Goal: Task Accomplishment & Management: Complete application form

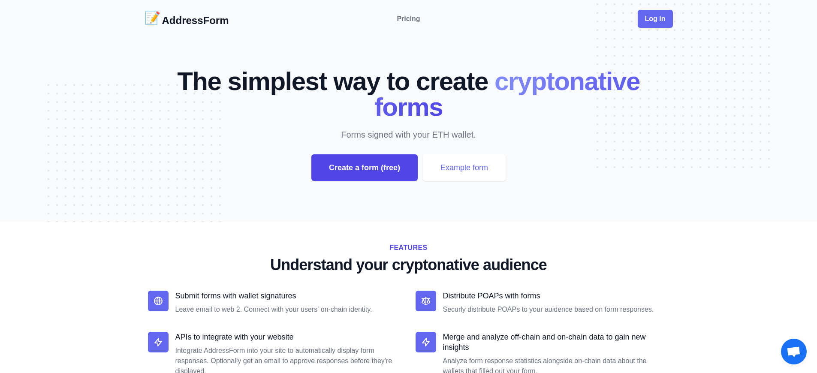
click at [364, 168] on div "Create a form (free)" at bounding box center [364, 167] width 106 height 27
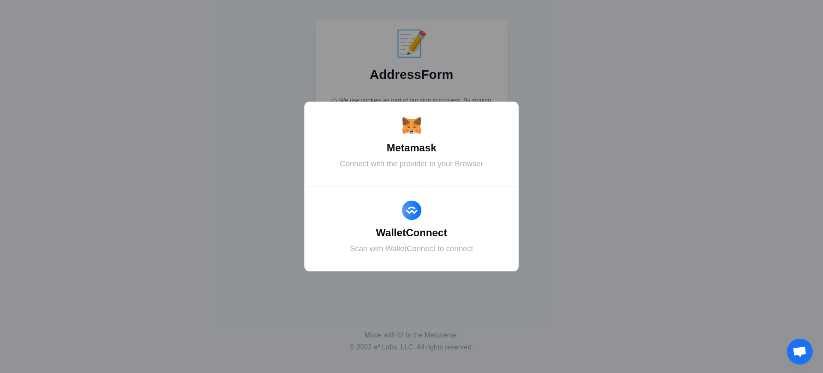
click at [412, 148] on div "Metamask" at bounding box center [411, 147] width 193 height 15
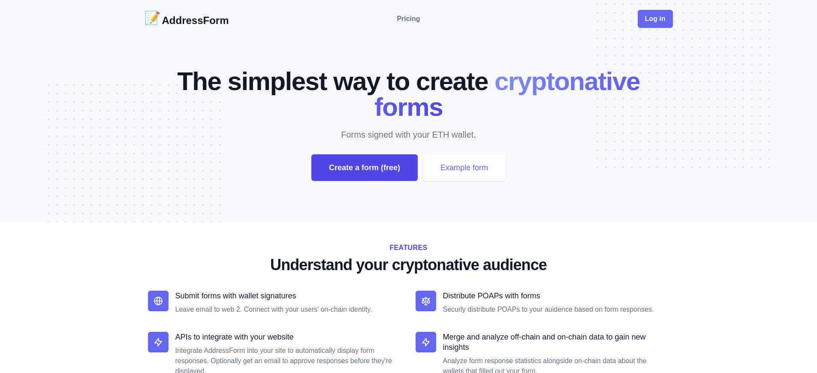
click at [364, 168] on div "Create a form (free)" at bounding box center [364, 167] width 106 height 27
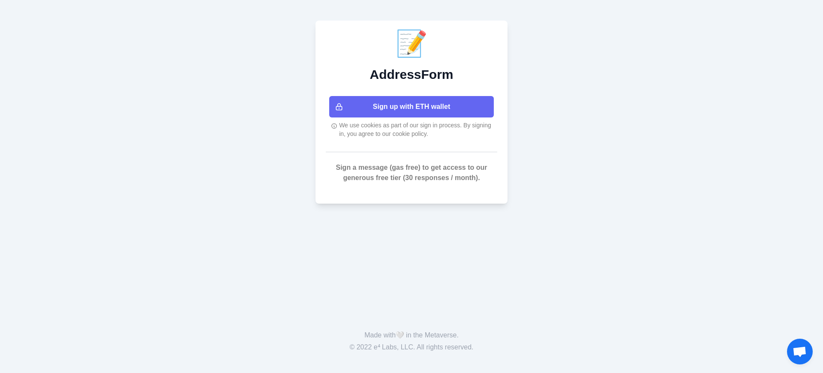
click at [412, 107] on button "Sign up with ETH wallet" at bounding box center [411, 106] width 165 height 21
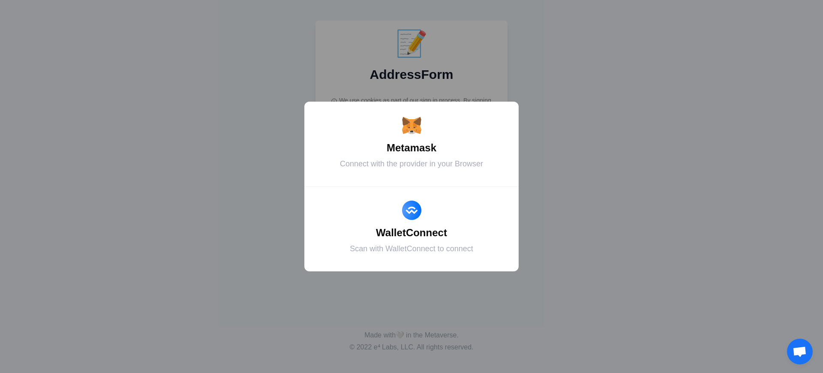
click at [412, 148] on div "Metamask" at bounding box center [411, 147] width 193 height 15
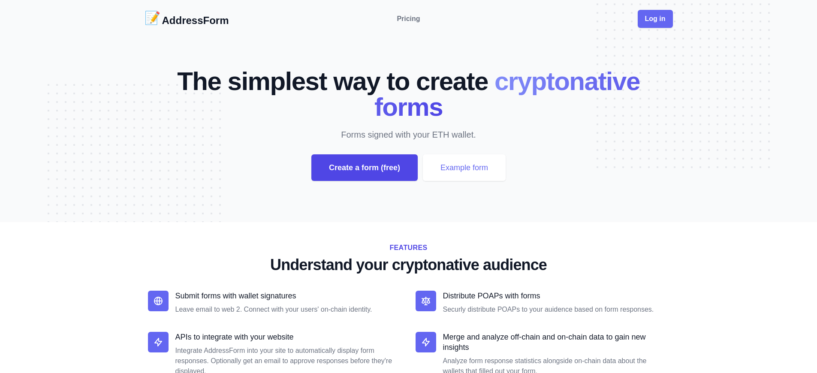
click at [364, 168] on div "Create a form (free)" at bounding box center [364, 167] width 106 height 27
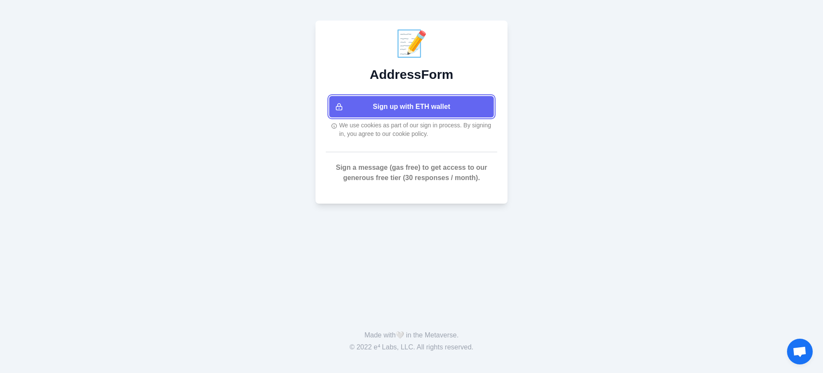
click at [412, 107] on button "Sign up with ETH wallet" at bounding box center [411, 106] width 165 height 21
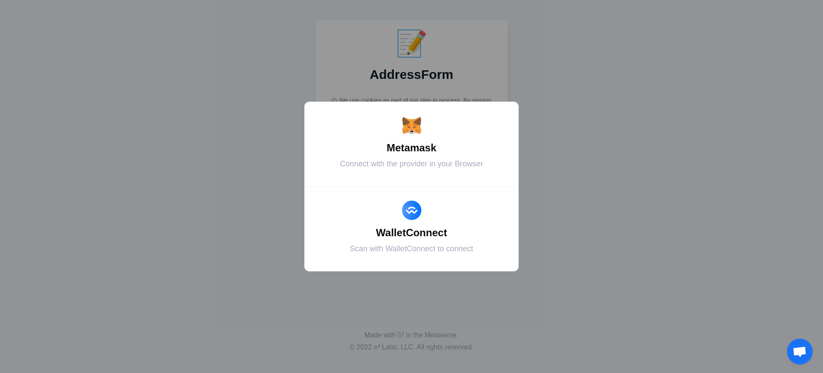
click at [412, 148] on div "Metamask" at bounding box center [411, 147] width 193 height 15
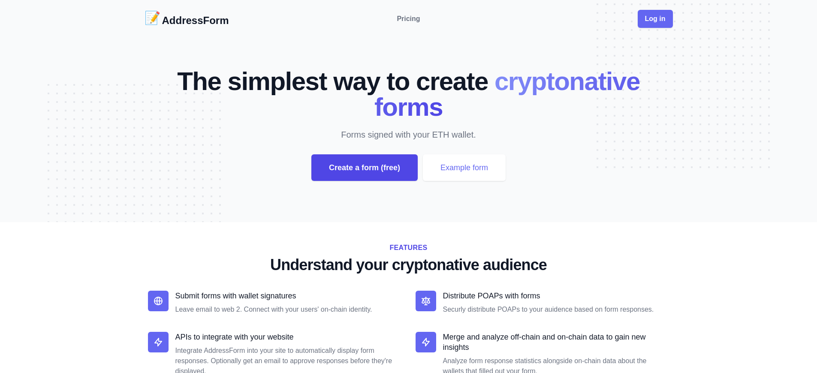
click at [364, 168] on div "Create a form (free)" at bounding box center [364, 167] width 106 height 27
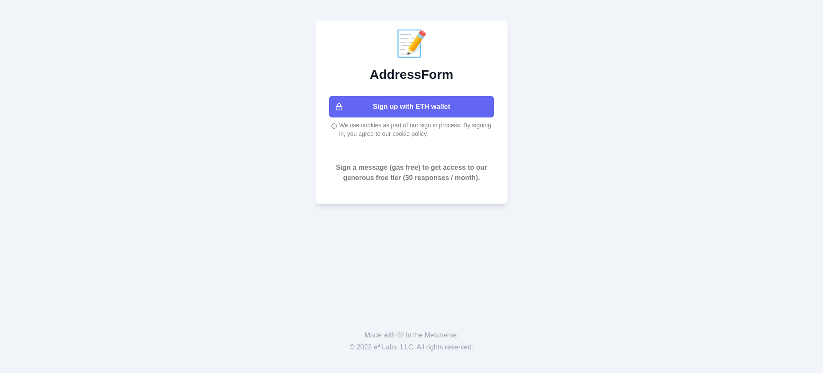
click at [412, 107] on button "Sign up with ETH wallet" at bounding box center [411, 106] width 165 height 21
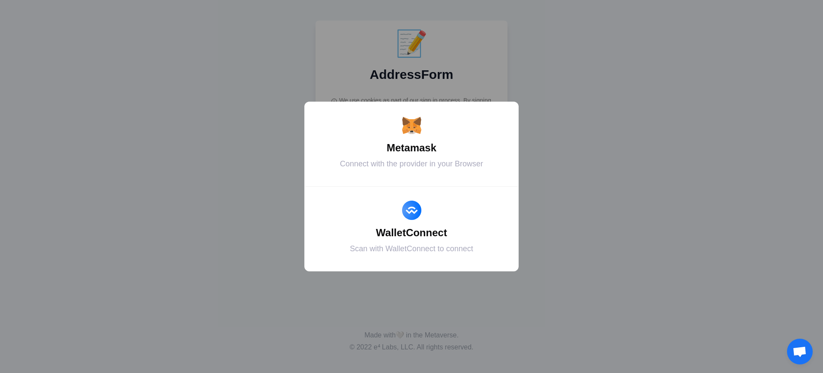
click at [412, 148] on div "Metamask" at bounding box center [411, 147] width 193 height 15
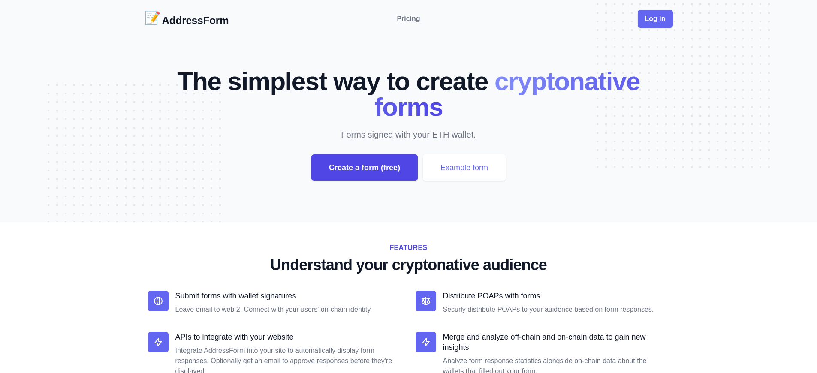
click at [364, 168] on div "Create a form (free)" at bounding box center [364, 167] width 106 height 27
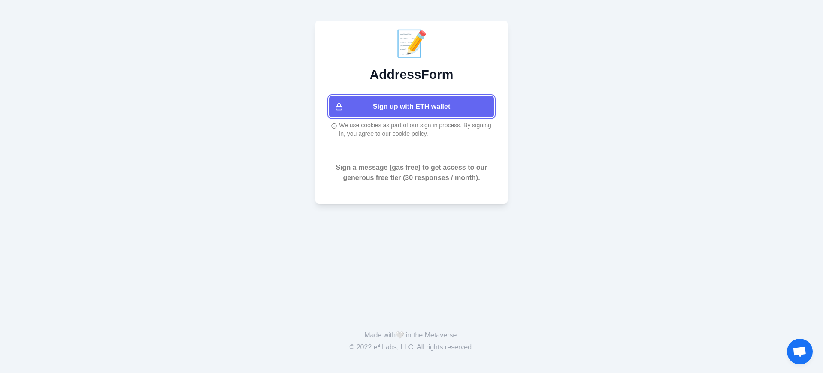
click at [412, 107] on button "Sign up with ETH wallet" at bounding box center [411, 106] width 165 height 21
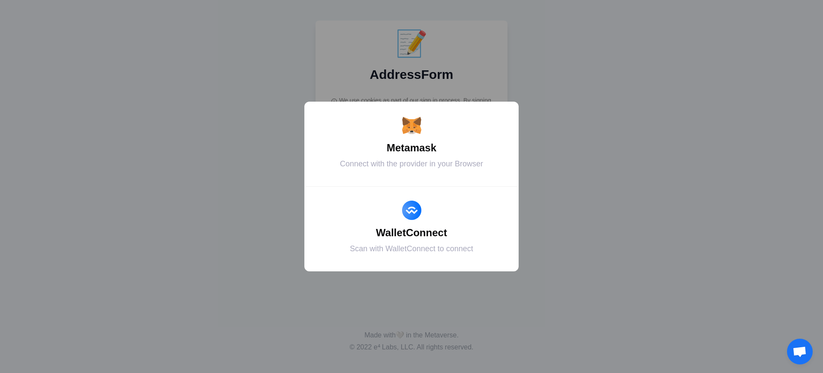
click at [412, 148] on div "Metamask" at bounding box center [411, 147] width 193 height 15
